Goal: Find specific page/section: Find specific page/section

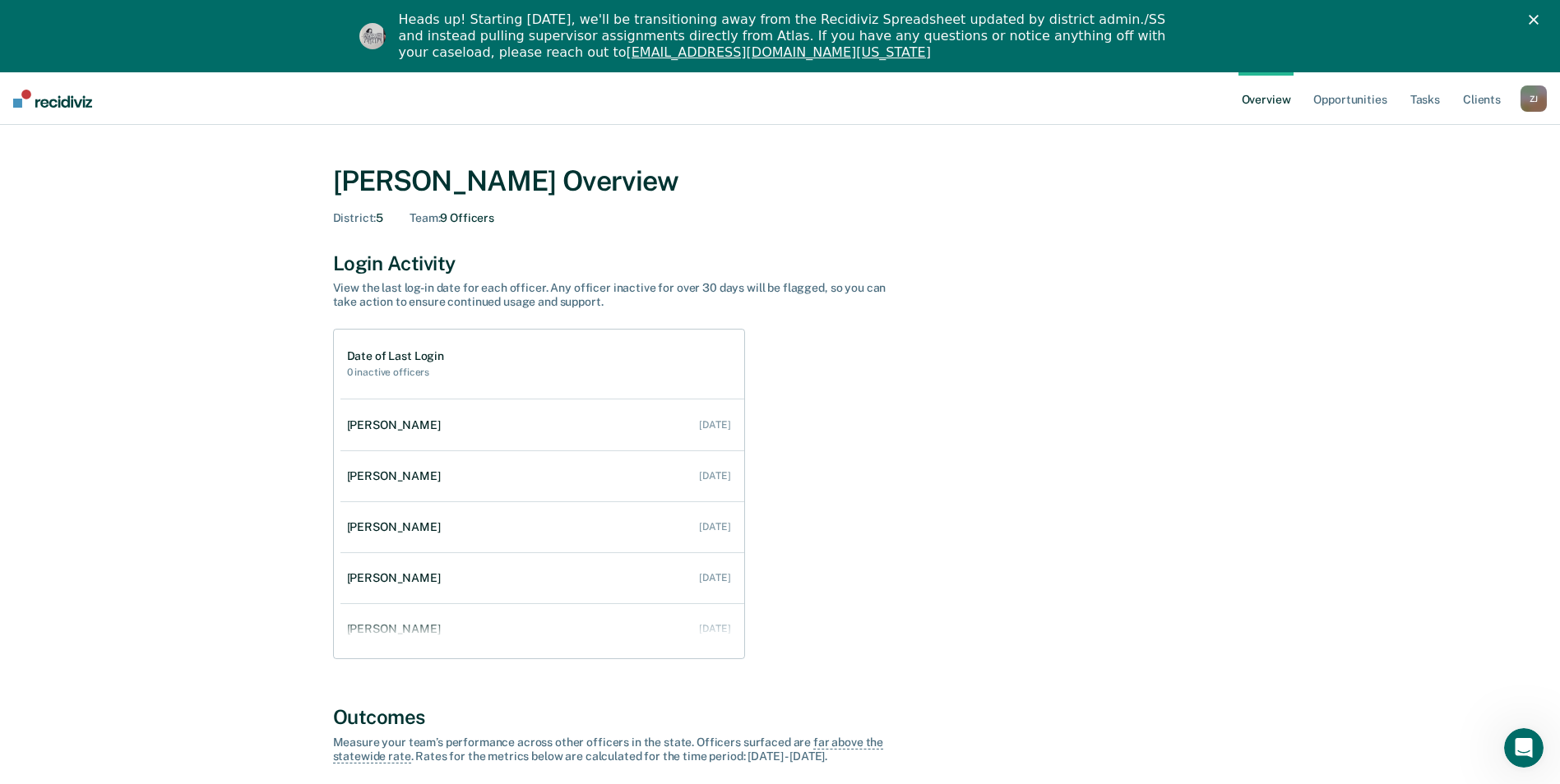
click at [1535, 96] on div "Z J" at bounding box center [1533, 98] width 26 height 26
click at [1419, 176] on link "Go to Operations" at bounding box center [1466, 179] width 132 height 14
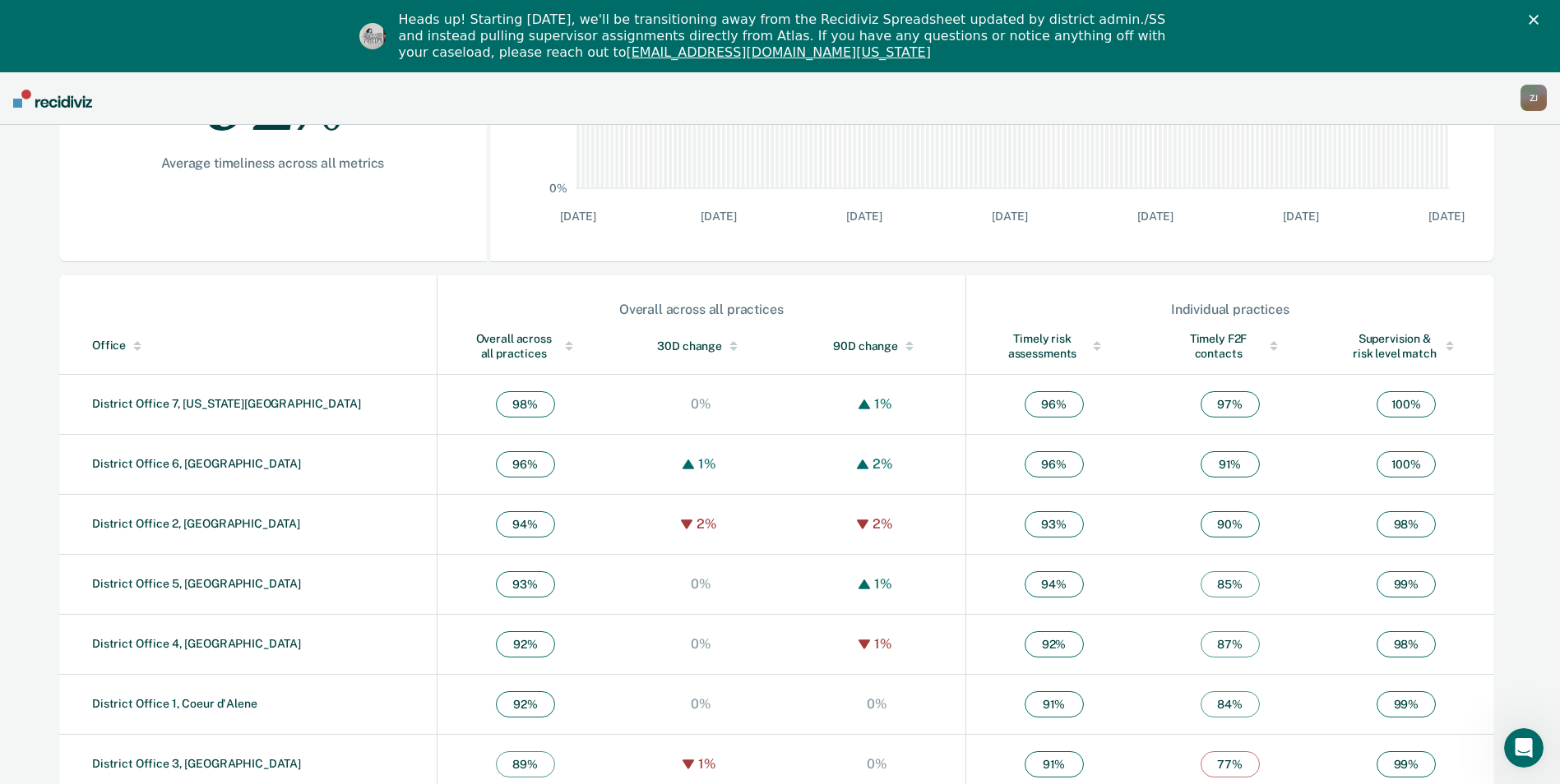
scroll to position [435, 0]
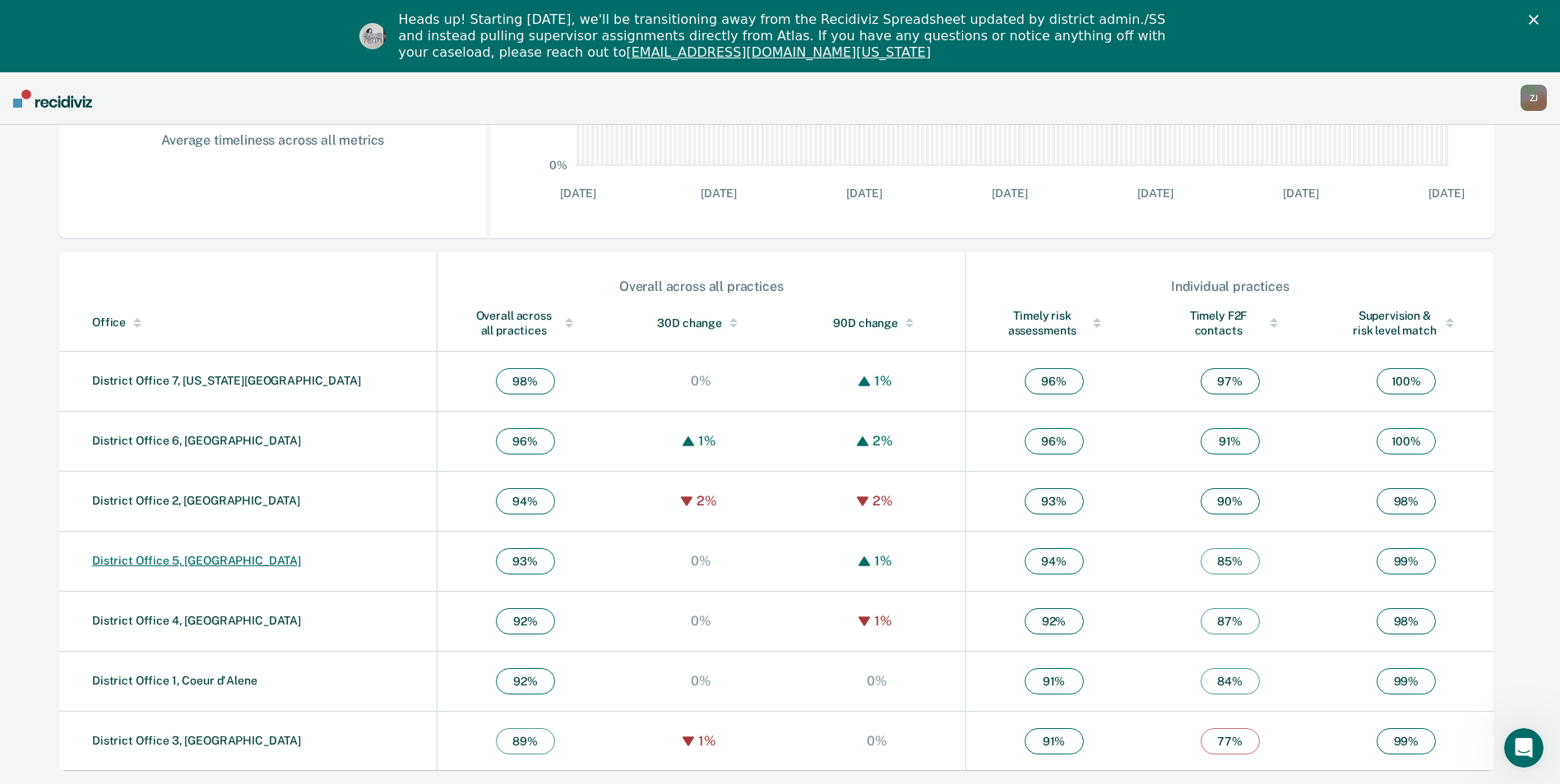
click at [187, 555] on link "District Office 5, [GEOGRAPHIC_DATA]" at bounding box center [197, 560] width 209 height 13
